Goal: Find specific page/section: Locate a particular part of the current website

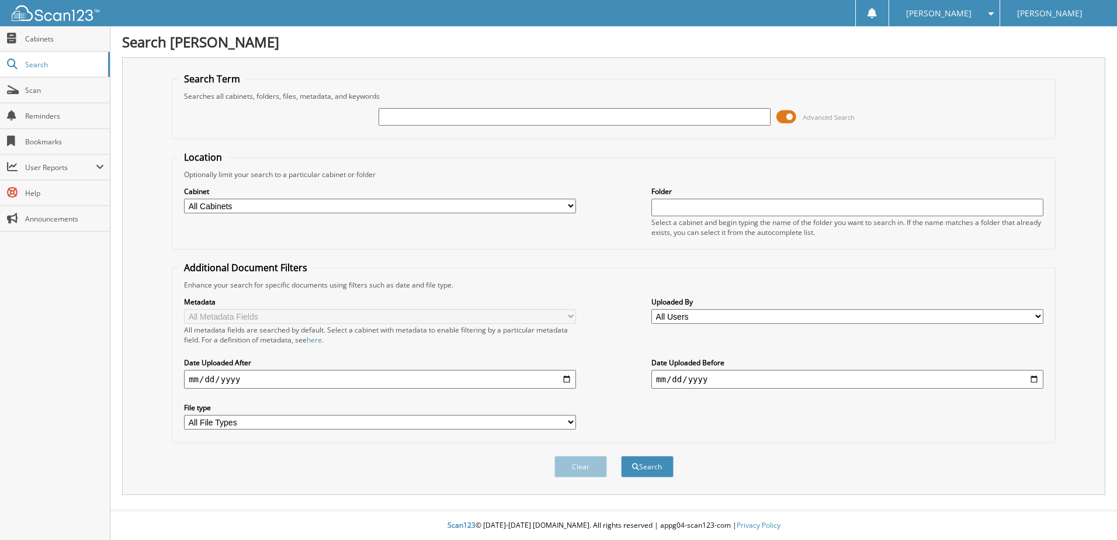
paste input "6048659"
type input "6048659"
click at [621, 456] on button "Search" at bounding box center [647, 467] width 53 height 22
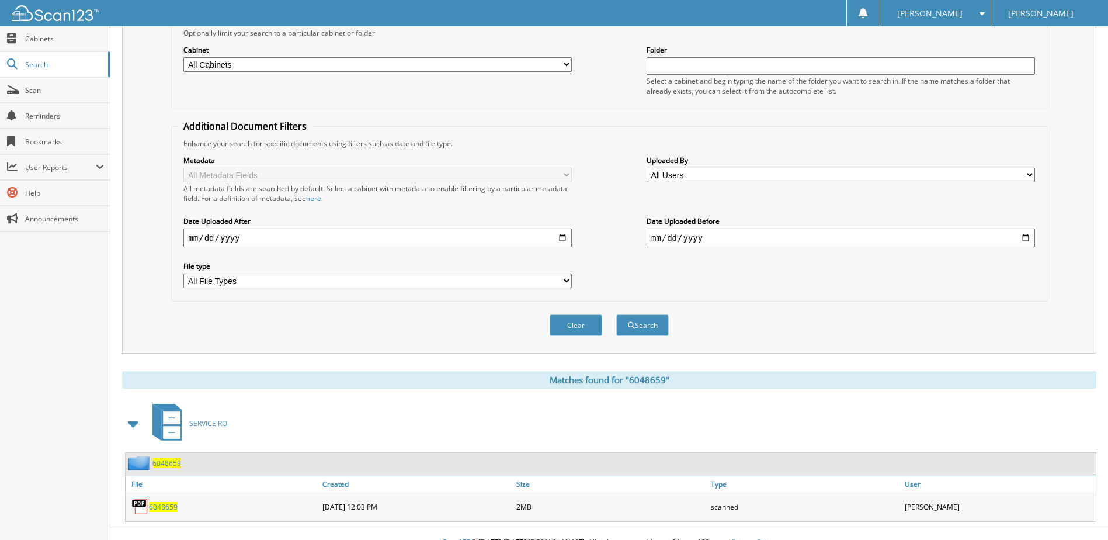
scroll to position [159, 0]
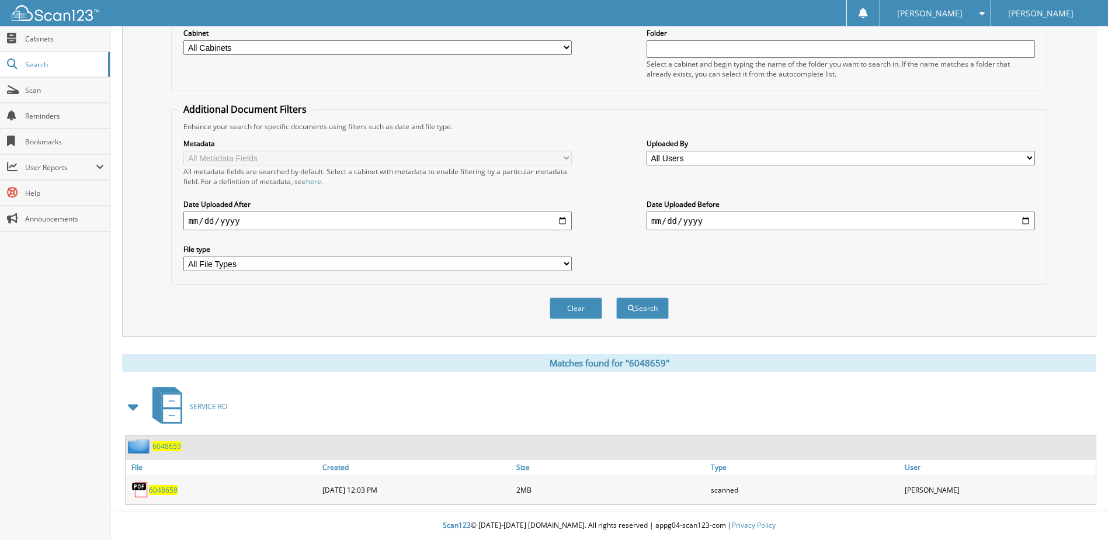
click at [159, 446] on span "6048659" at bounding box center [166, 446] width 29 height 10
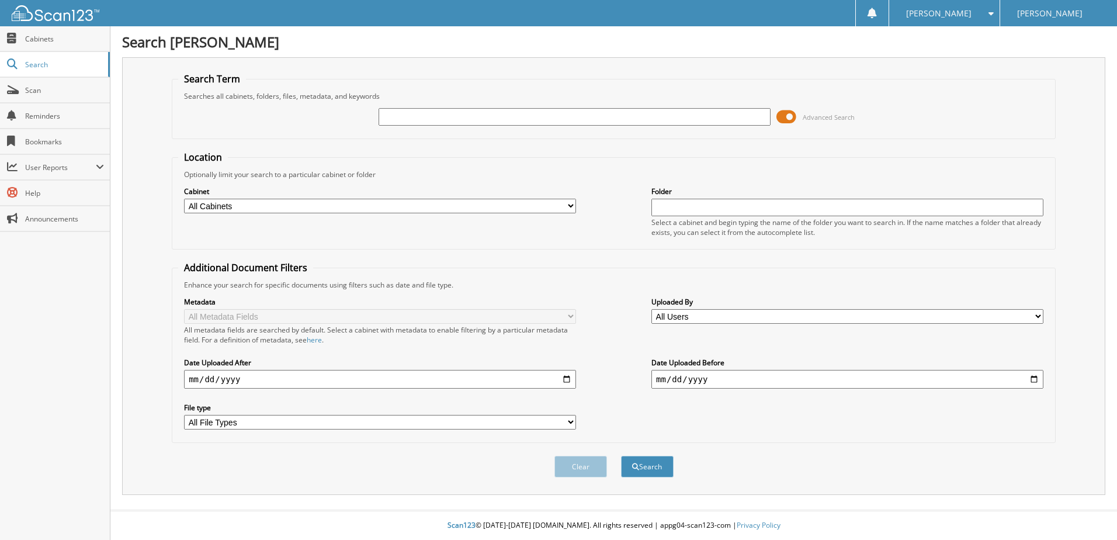
paste input "6050173"
type input "6050173"
click at [621, 456] on button "Search" at bounding box center [647, 467] width 53 height 22
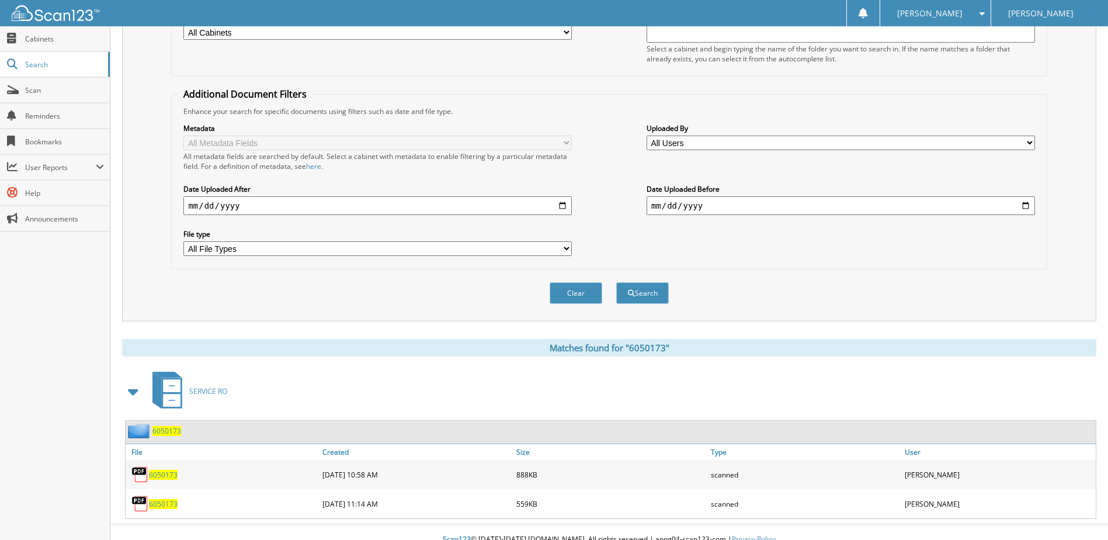
scroll to position [188, 0]
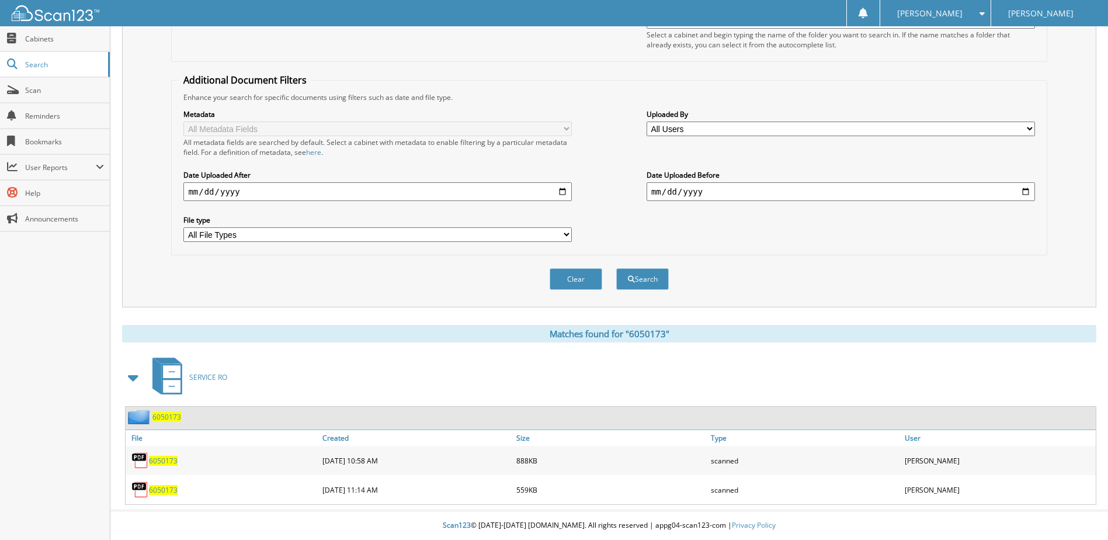
drag, startPoint x: 158, startPoint y: 459, endPoint x: 172, endPoint y: 464, distance: 15.0
click at [172, 465] on span "6050173" at bounding box center [163, 461] width 29 height 10
click at [158, 408] on div "6050173" at bounding box center [611, 417] width 970 height 23
click at [162, 489] on span "6050173" at bounding box center [163, 490] width 29 height 10
click at [170, 415] on span "6050173" at bounding box center [166, 417] width 29 height 10
